Goal: Transaction & Acquisition: Purchase product/service

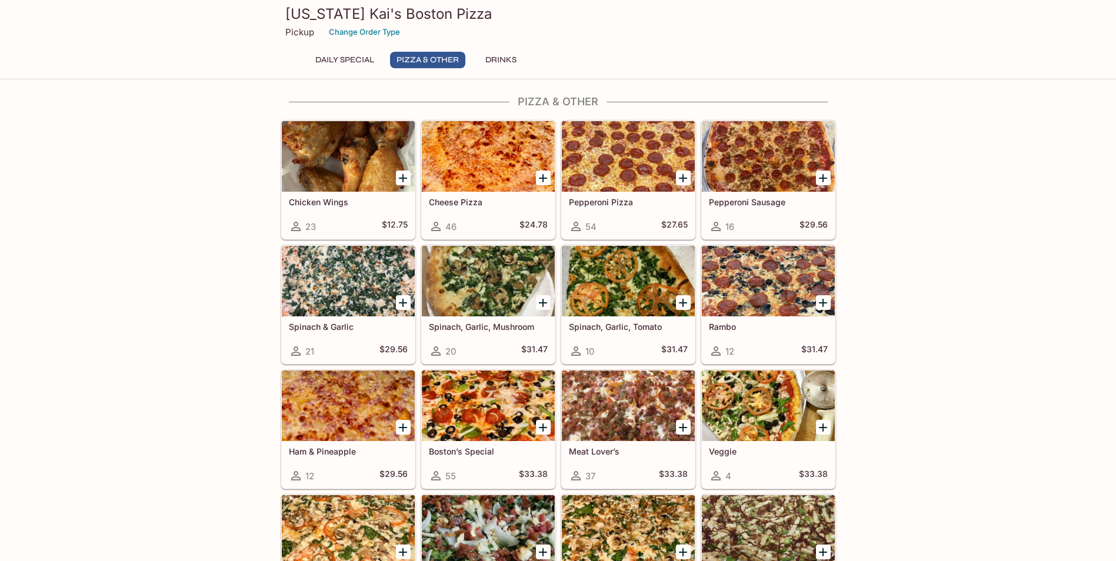
scroll to position [235, 0]
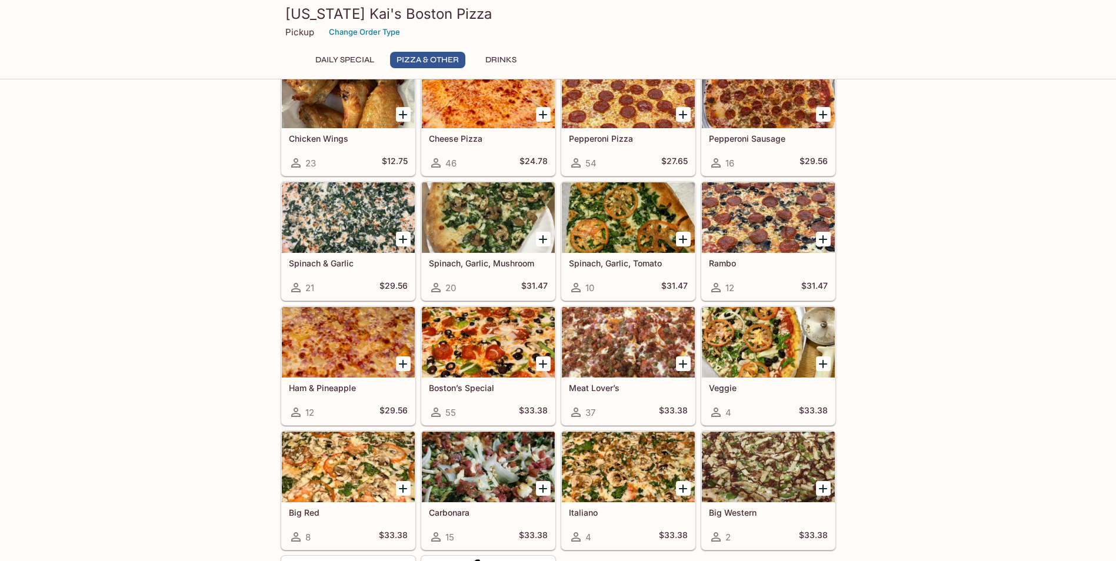
drag, startPoint x: 759, startPoint y: 216, endPoint x: 828, endPoint y: 219, distance: 68.3
click at [760, 216] on div at bounding box center [768, 217] width 133 height 71
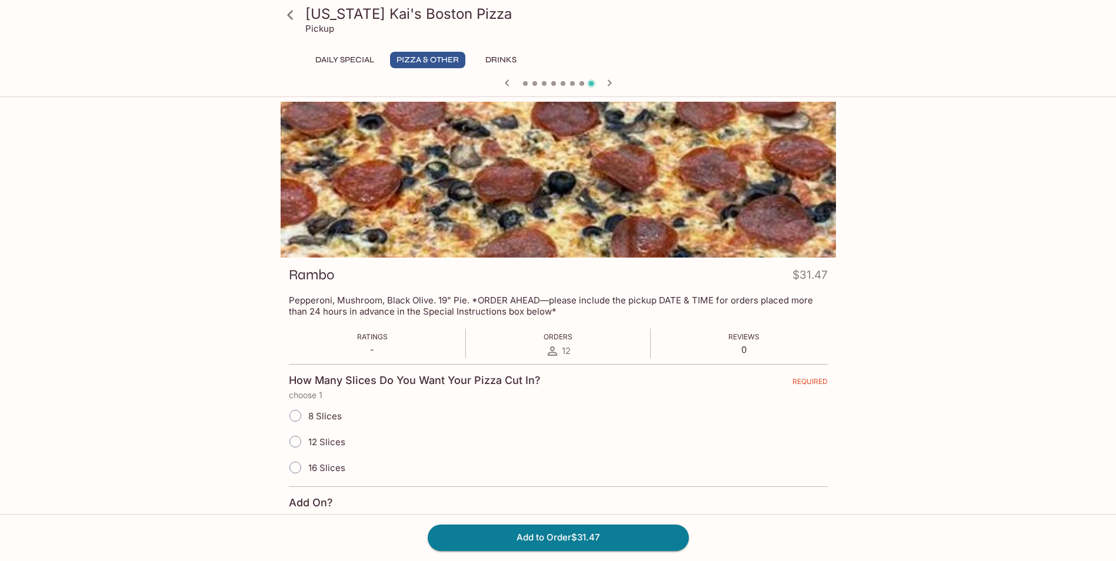
click at [294, 470] on input "16 Slices" at bounding box center [295, 467] width 25 height 25
radio input "true"
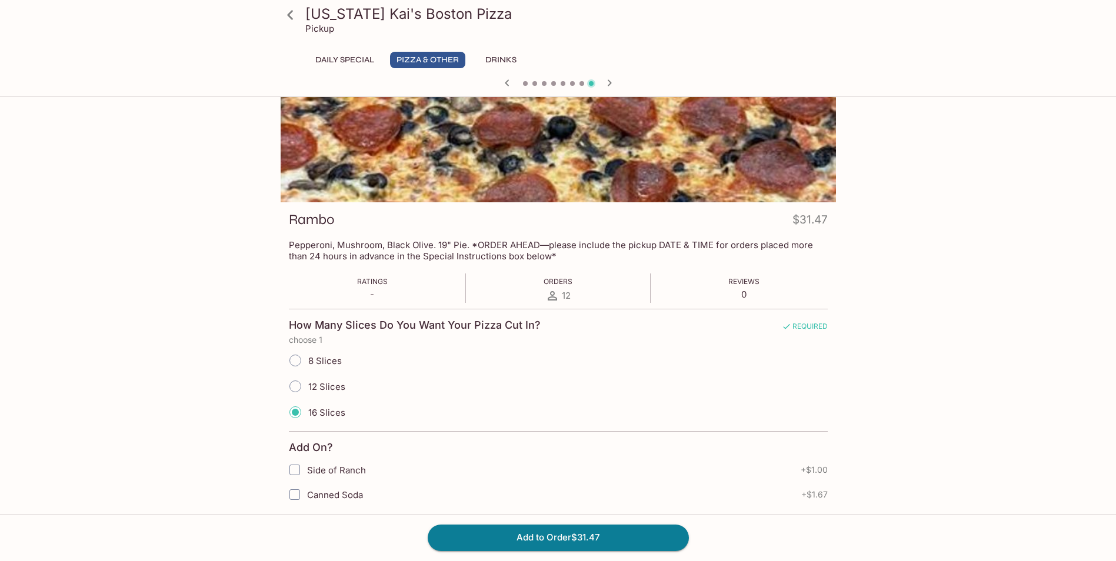
scroll to position [235, 0]
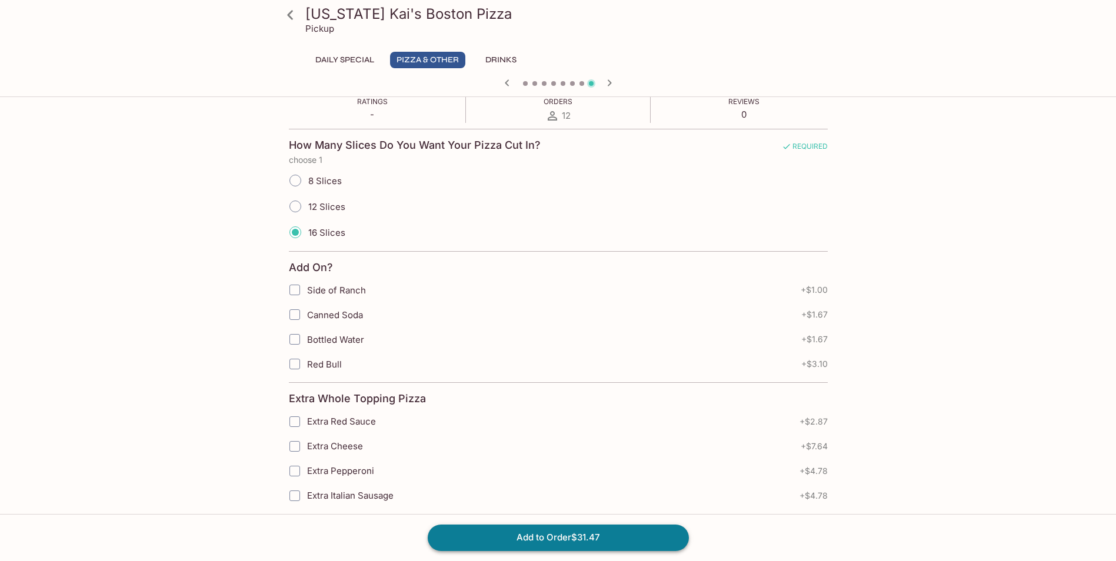
click at [551, 533] on button "Add to Order $31.47" at bounding box center [558, 538] width 261 height 26
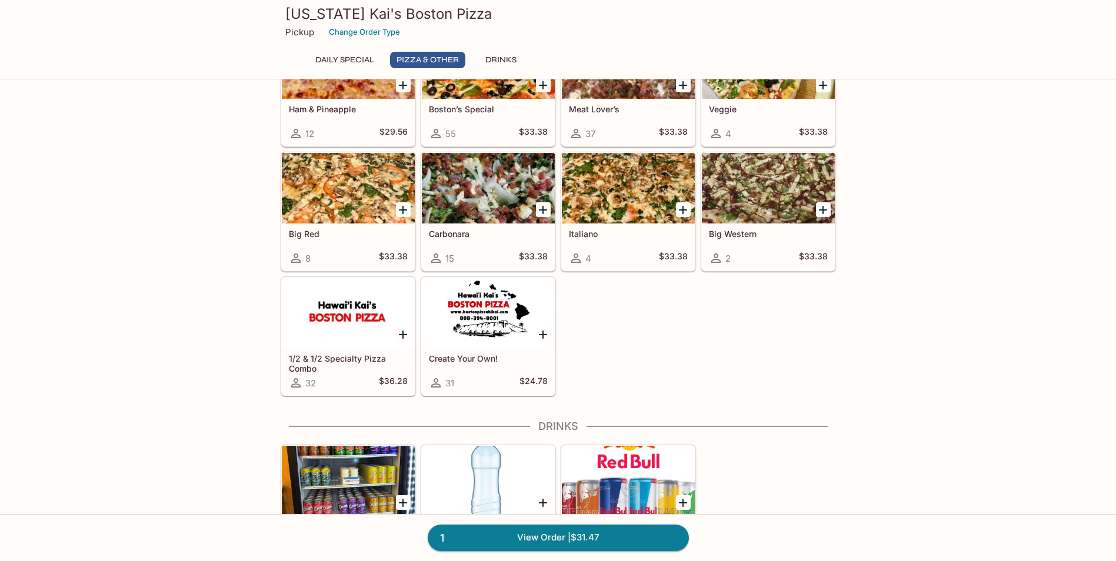
scroll to position [576, 0]
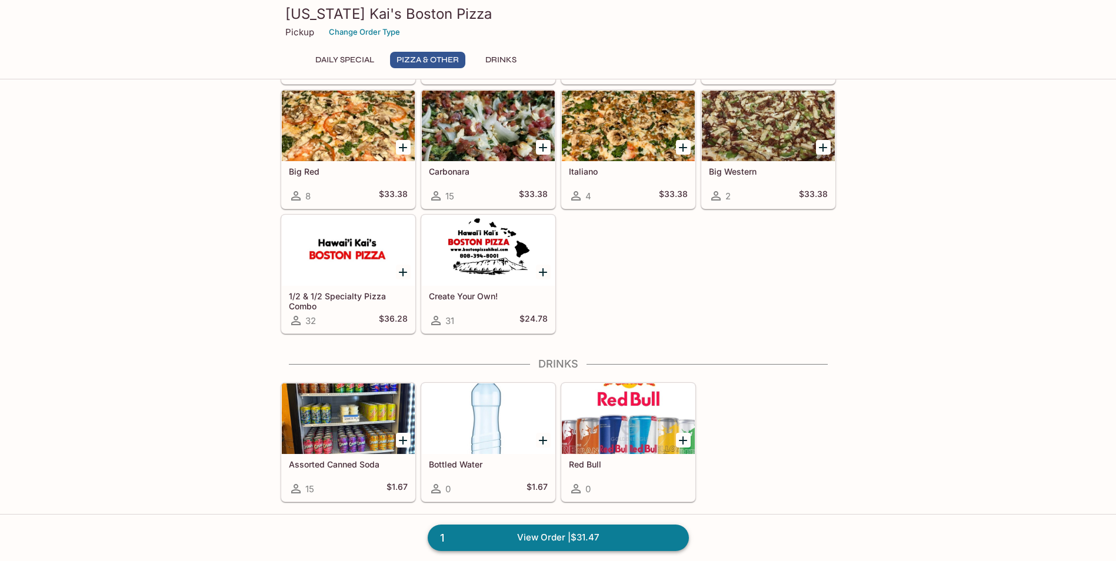
click at [610, 547] on link "1 View Order | $31.47" at bounding box center [558, 538] width 261 height 26
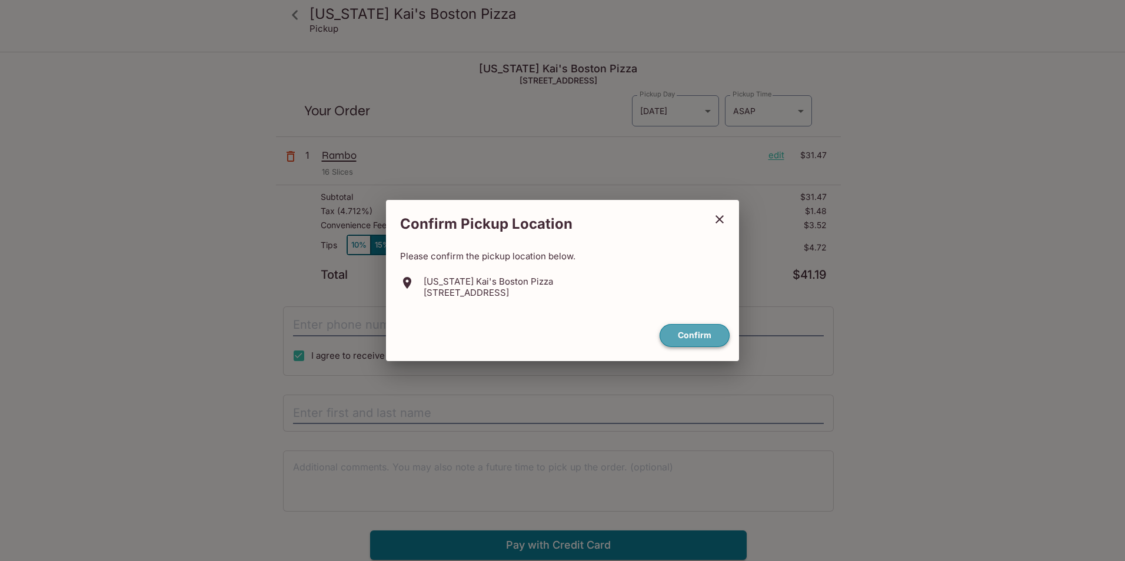
click at [711, 336] on button "Confirm" at bounding box center [694, 335] width 70 height 23
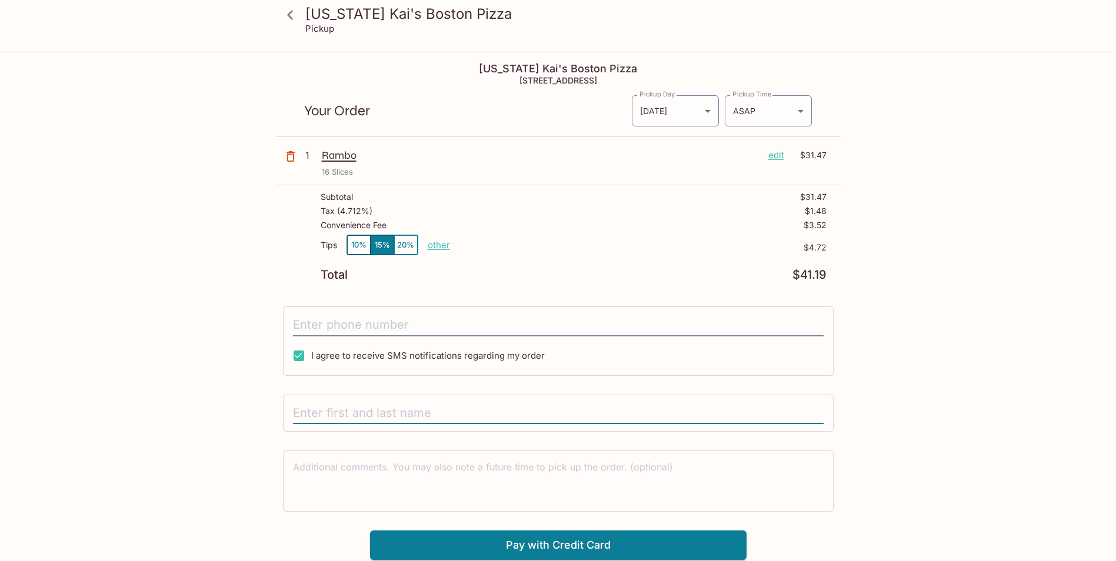
drag, startPoint x: 432, startPoint y: 408, endPoint x: 446, endPoint y: 418, distance: 17.3
click at [432, 408] on input "text" at bounding box center [558, 413] width 531 height 22
type input "[PERSON_NAME] [PERSON_NAME]"
type input "[PHONE_NUMBER]"
drag, startPoint x: 356, startPoint y: 414, endPoint x: 318, endPoint y: 415, distance: 37.7
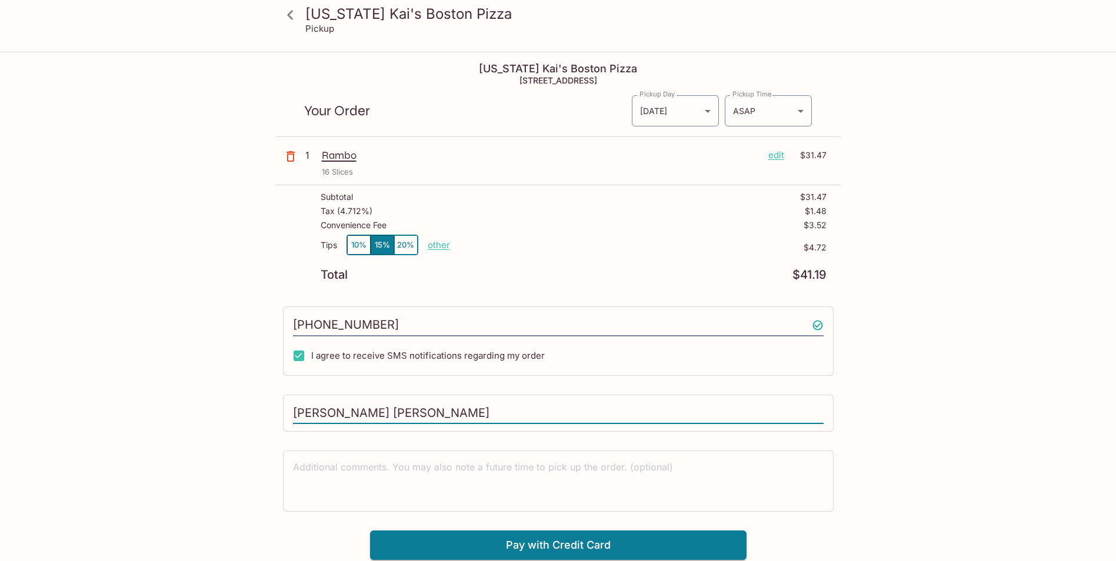
click at [318, 415] on input "[PERSON_NAME] [PERSON_NAME]" at bounding box center [558, 413] width 531 height 22
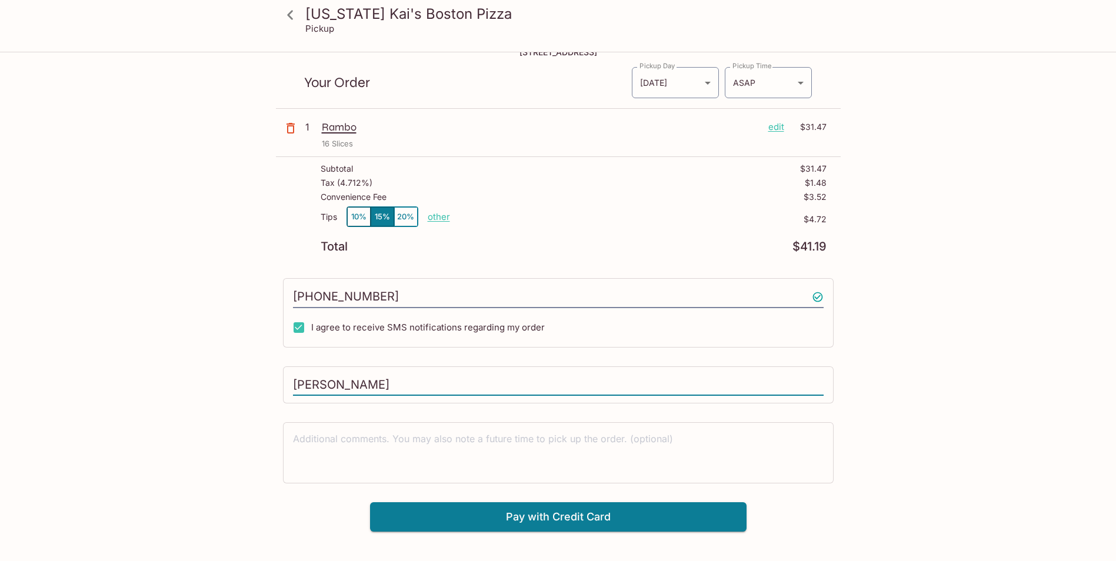
scroll to position [53, 0]
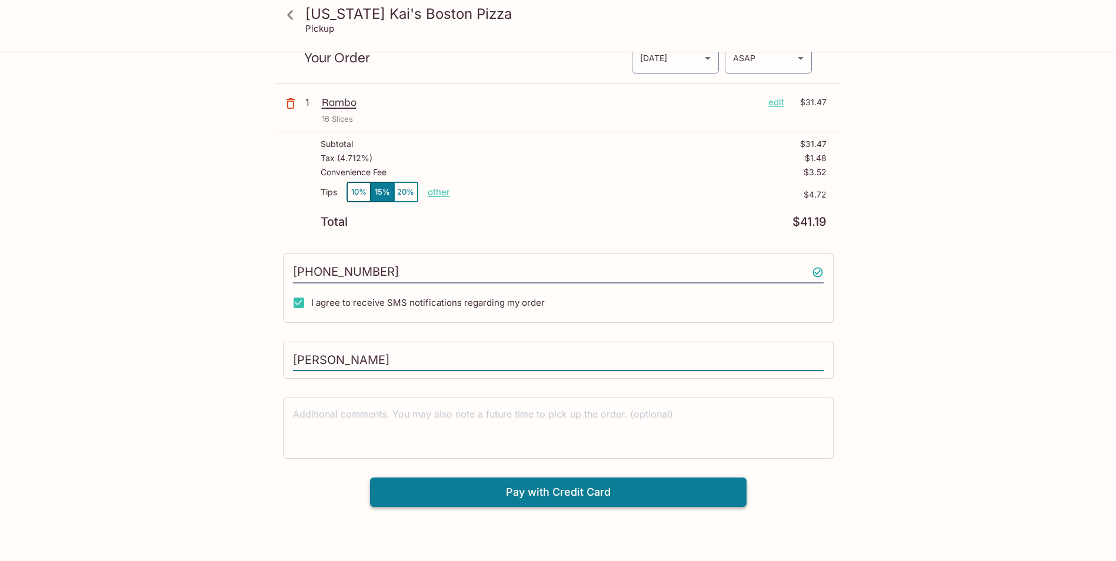
type input "[PERSON_NAME]"
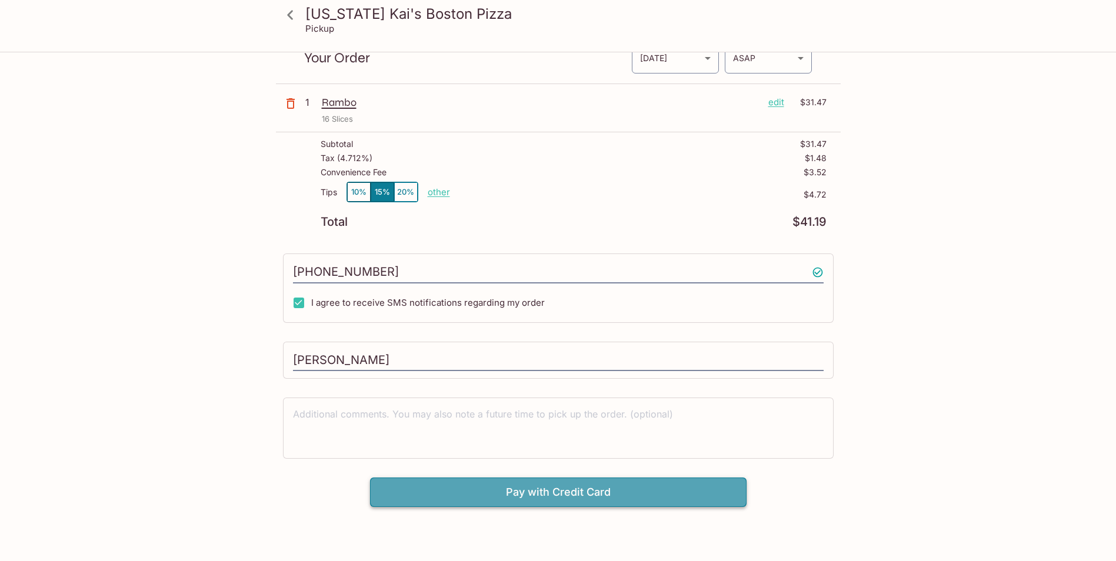
click at [600, 502] on button "Pay with Credit Card" at bounding box center [558, 492] width 376 height 29
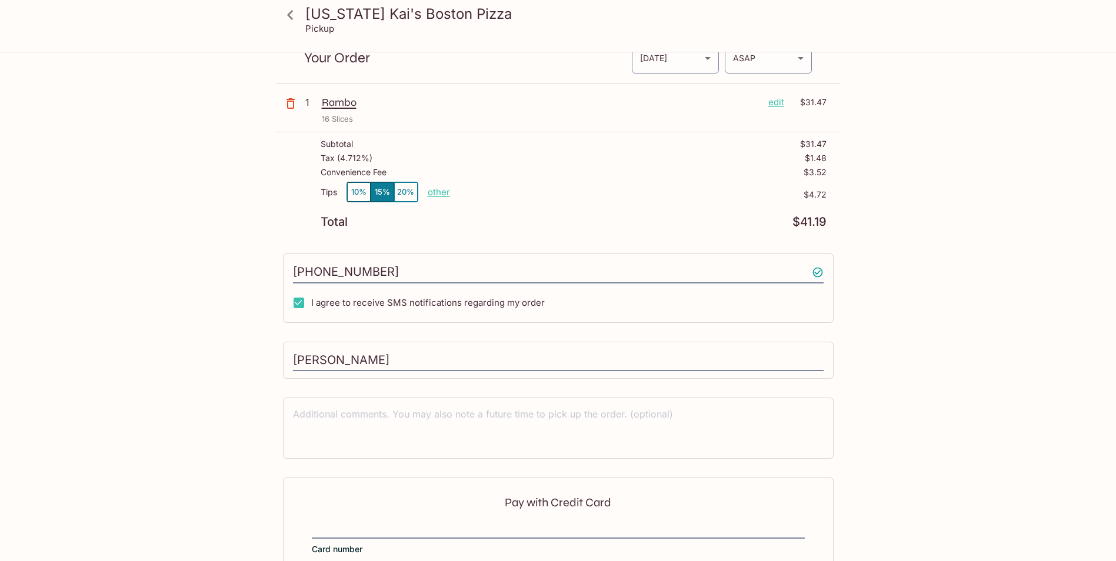
scroll to position [175, 0]
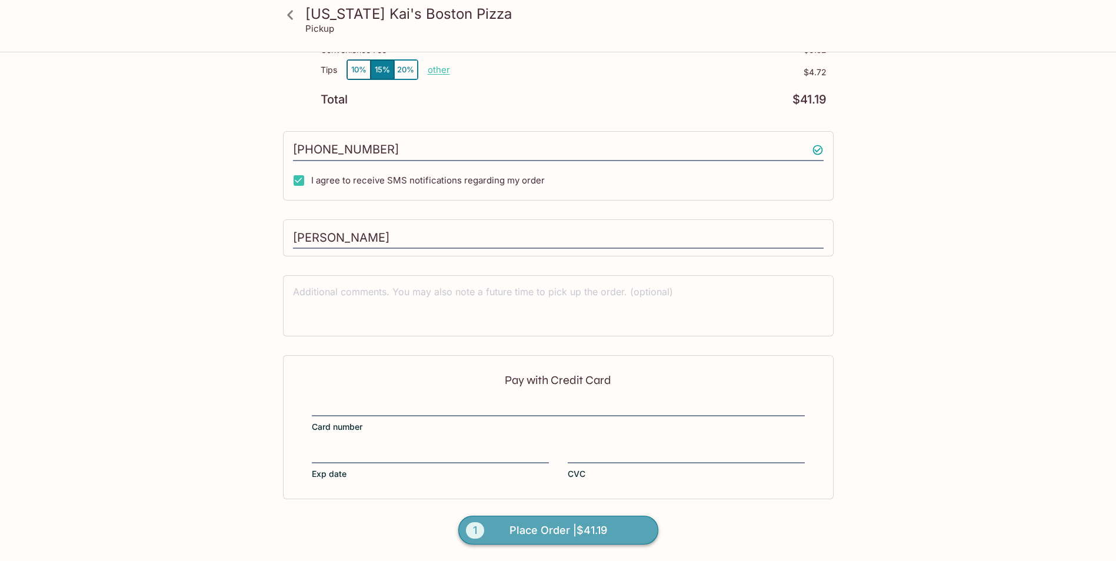
click at [587, 530] on span "Place Order | $41.19" at bounding box center [558, 530] width 98 height 19
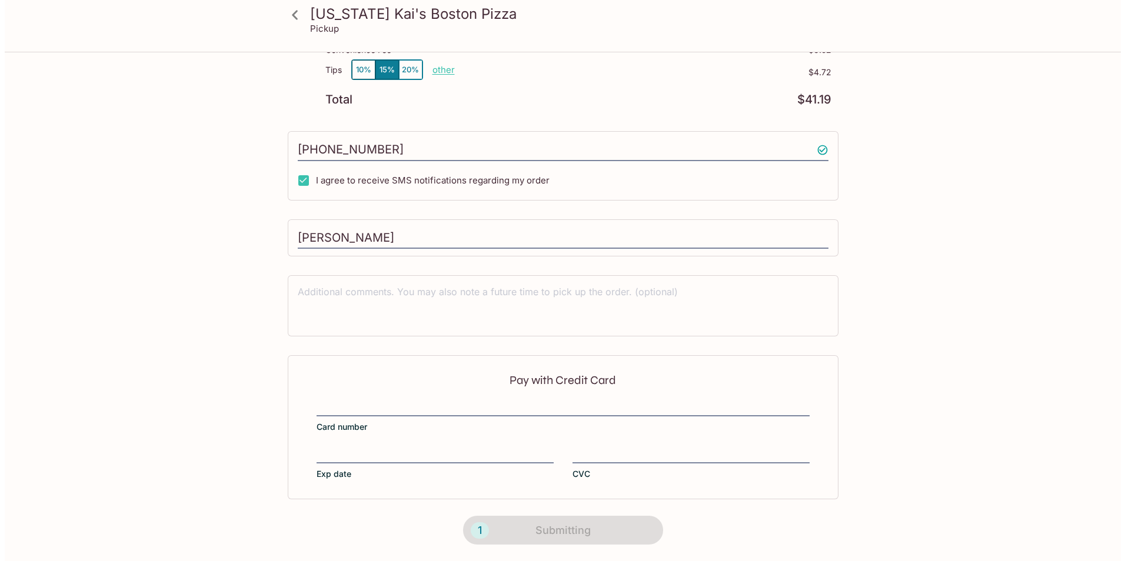
scroll to position [0, 0]
